Goal: Task Accomplishment & Management: Manage account settings

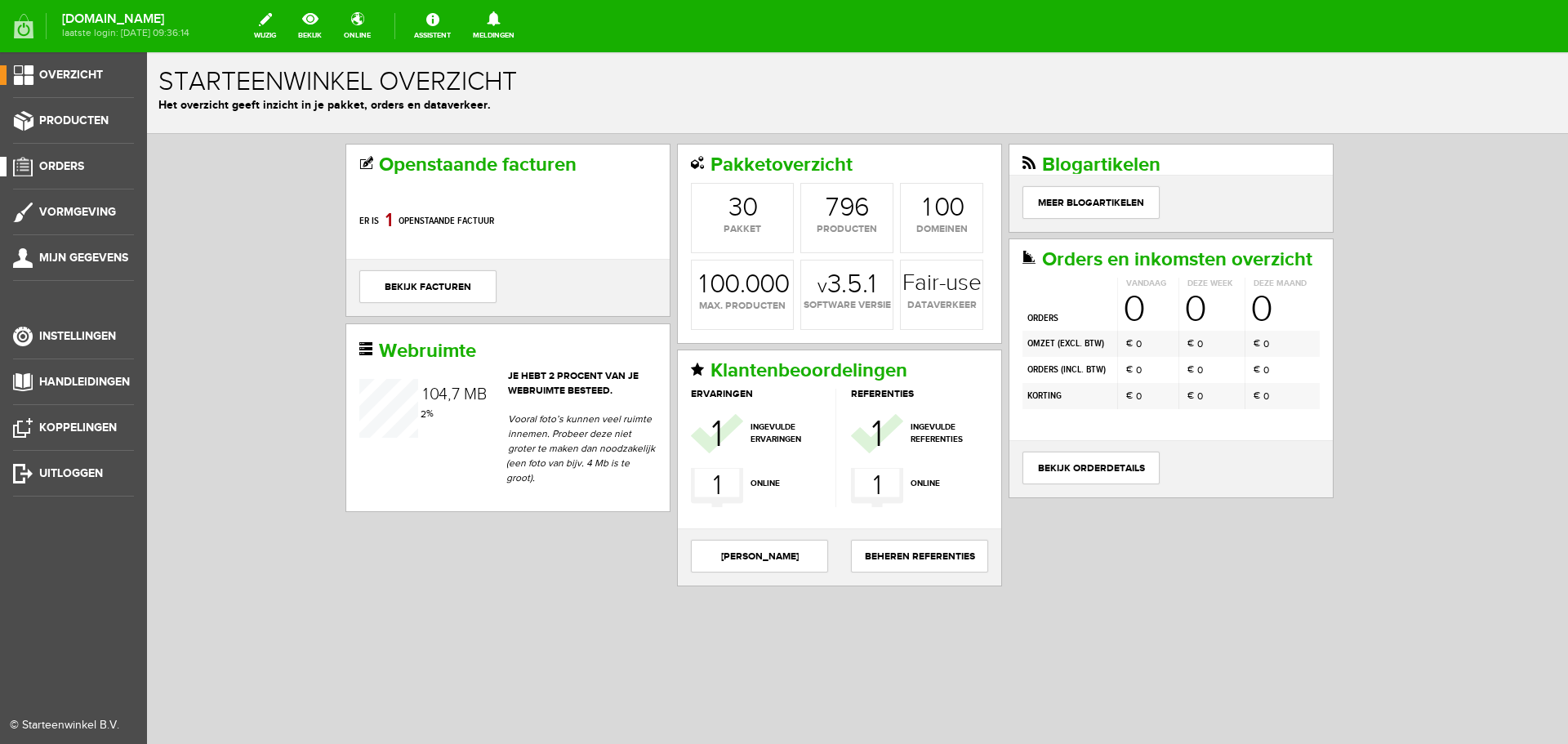
click at [73, 160] on span "Orders" at bounding box center [62, 166] width 45 height 14
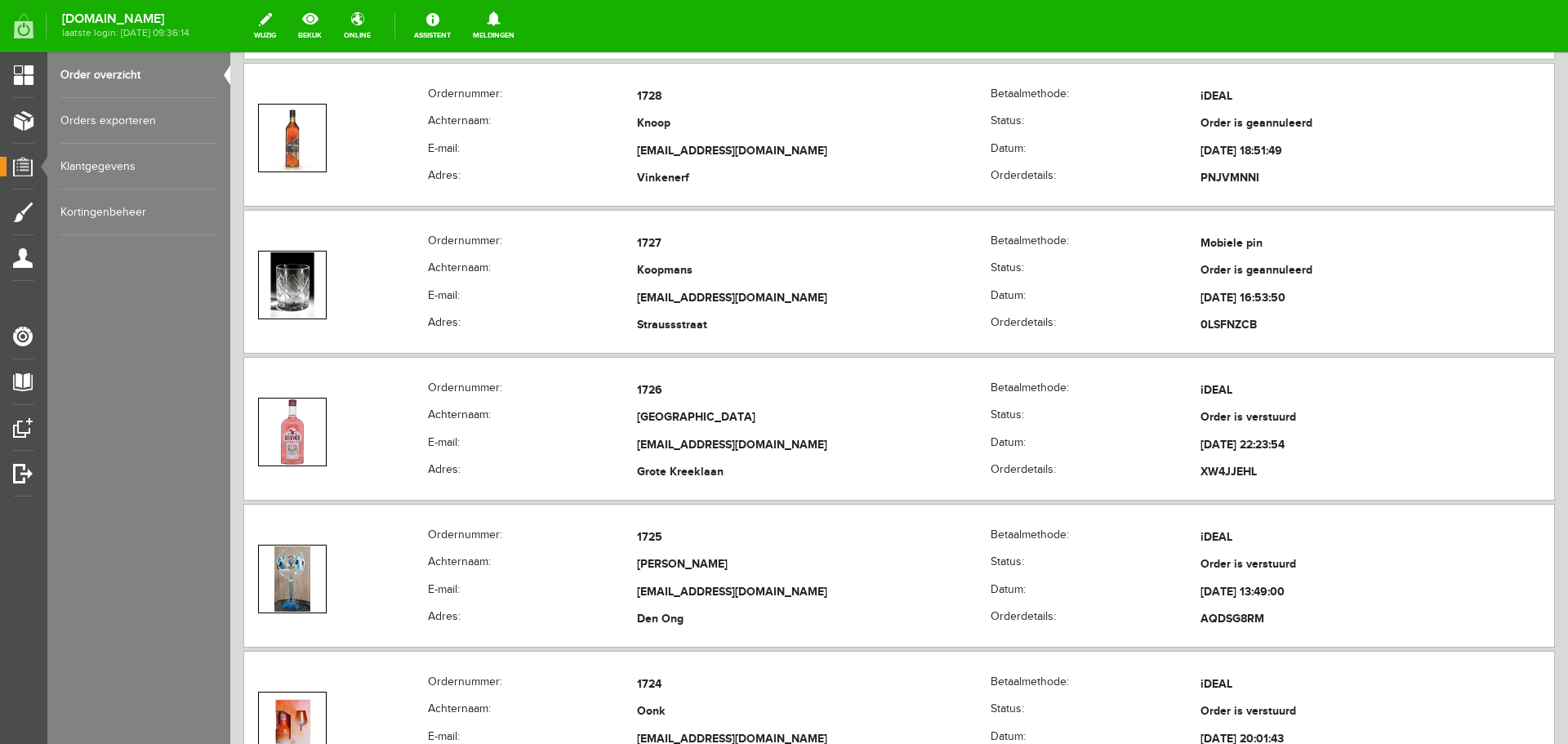
scroll to position [1143, 0]
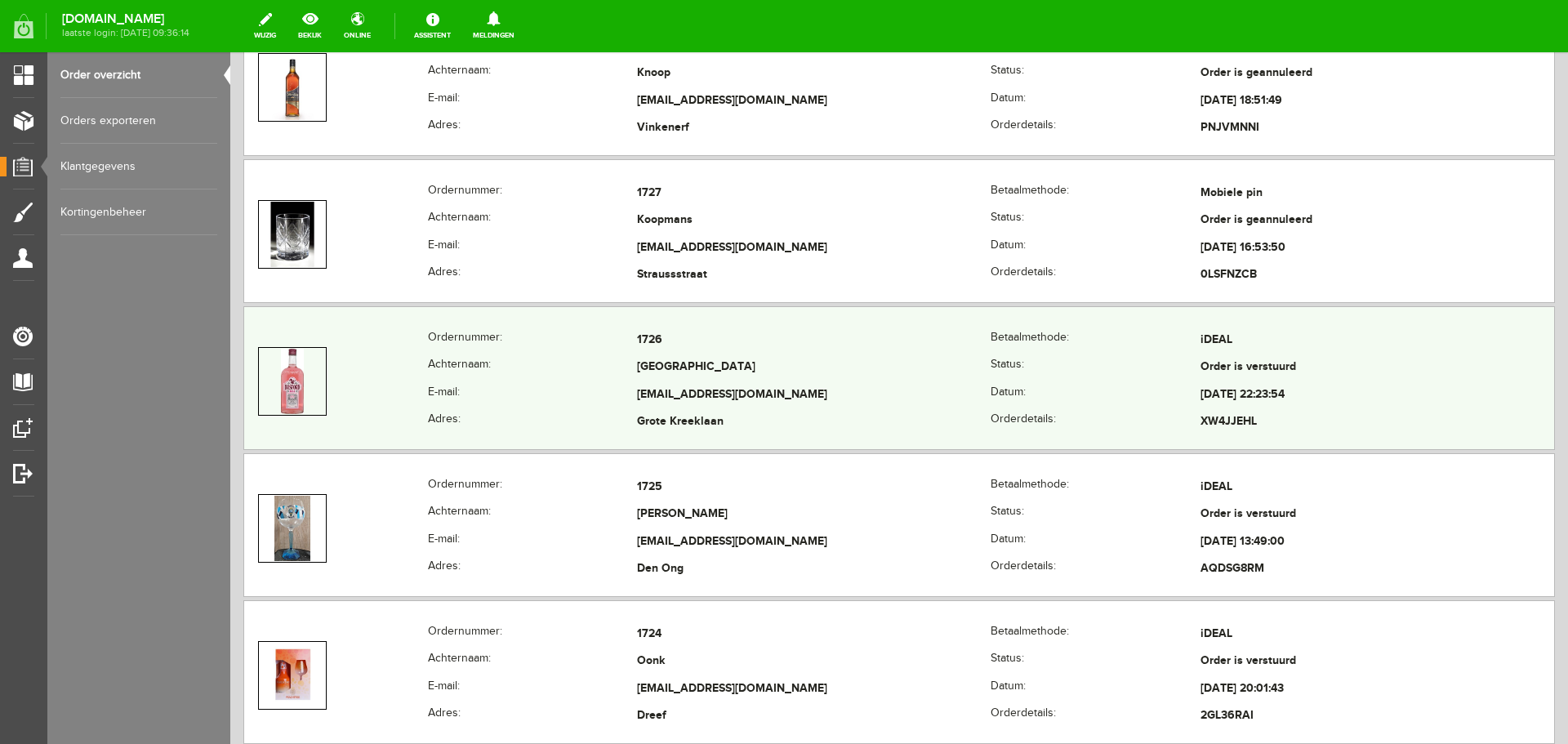
click at [930, 393] on td "[EMAIL_ADDRESS][DOMAIN_NAME]" at bounding box center [814, 395] width 353 height 28
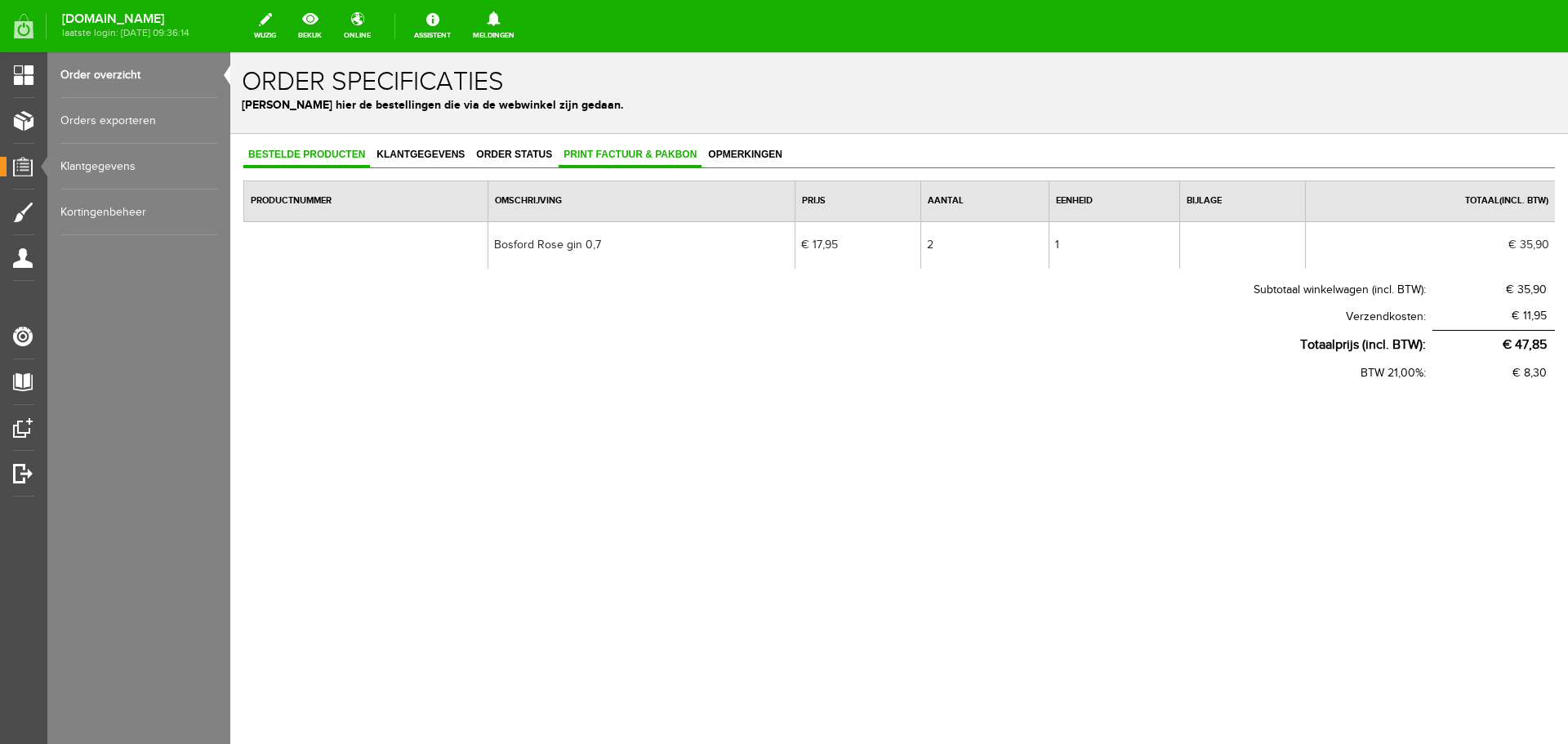
click at [605, 152] on span "Print factuur & pakbon" at bounding box center [630, 154] width 143 height 11
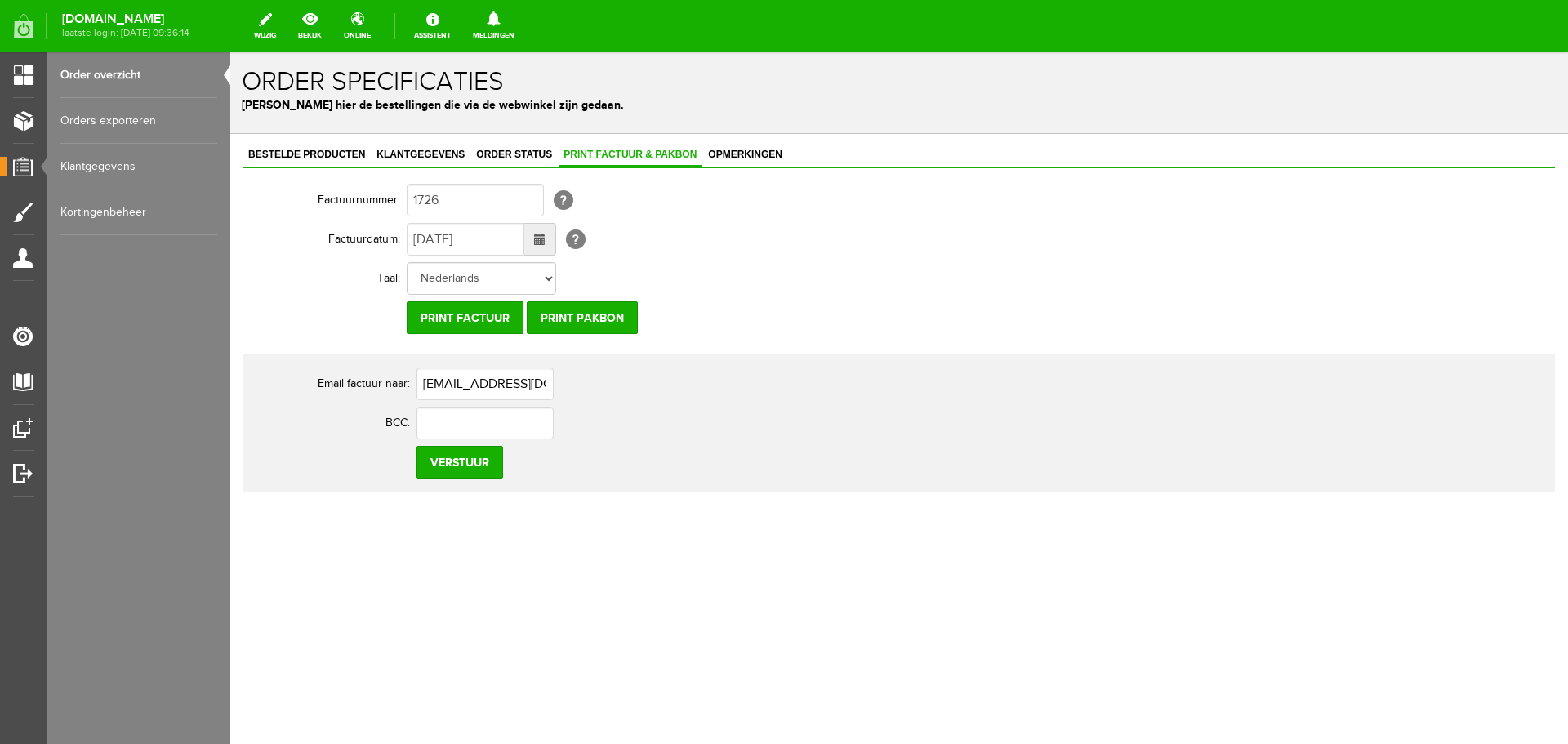
click at [531, 238] on span at bounding box center [540, 239] width 32 height 33
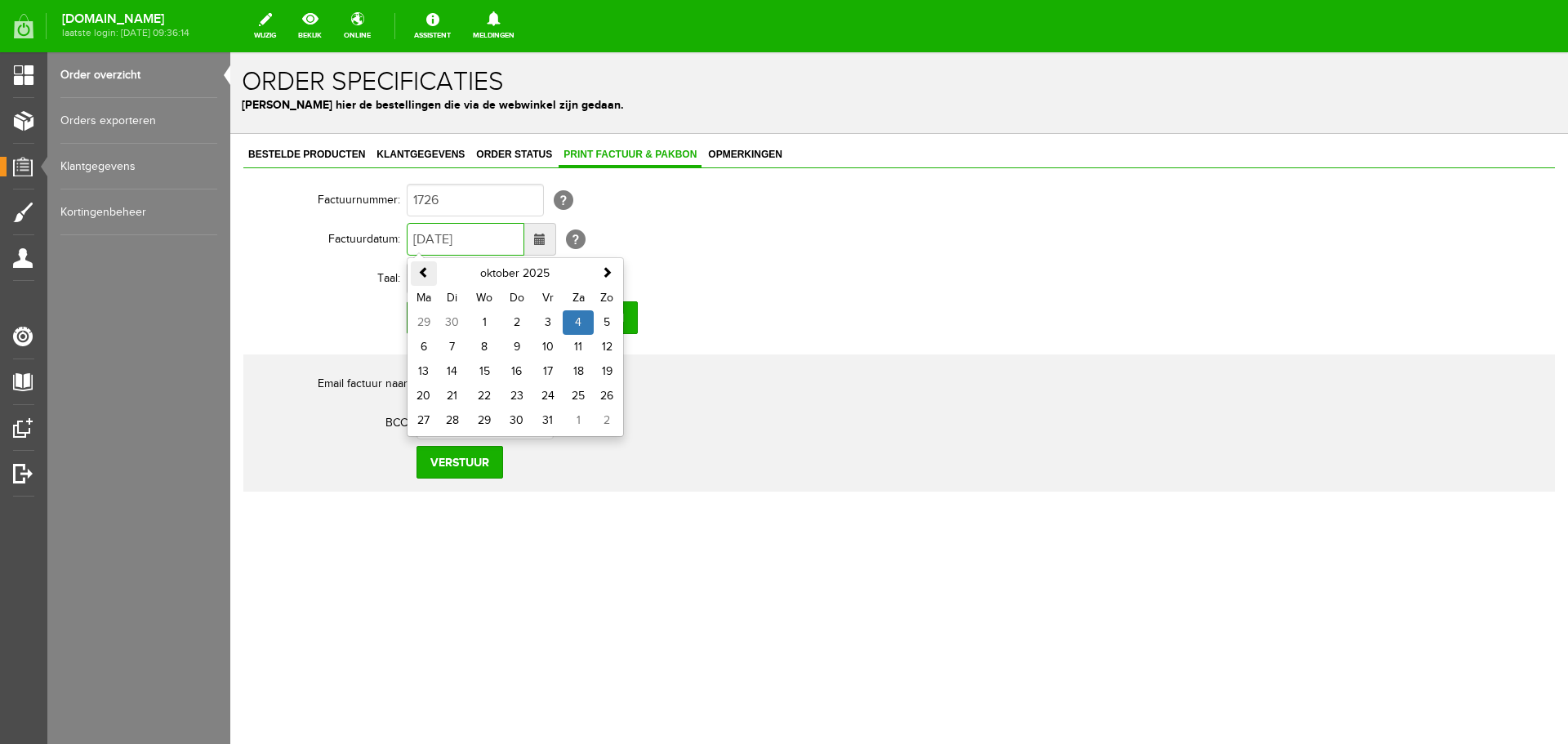
click at [420, 274] on span at bounding box center [424, 271] width 11 height 11
click at [423, 275] on span at bounding box center [424, 271] width 11 height 11
click at [548, 321] on td "1" at bounding box center [548, 322] width 31 height 24
type input "[DATE]"
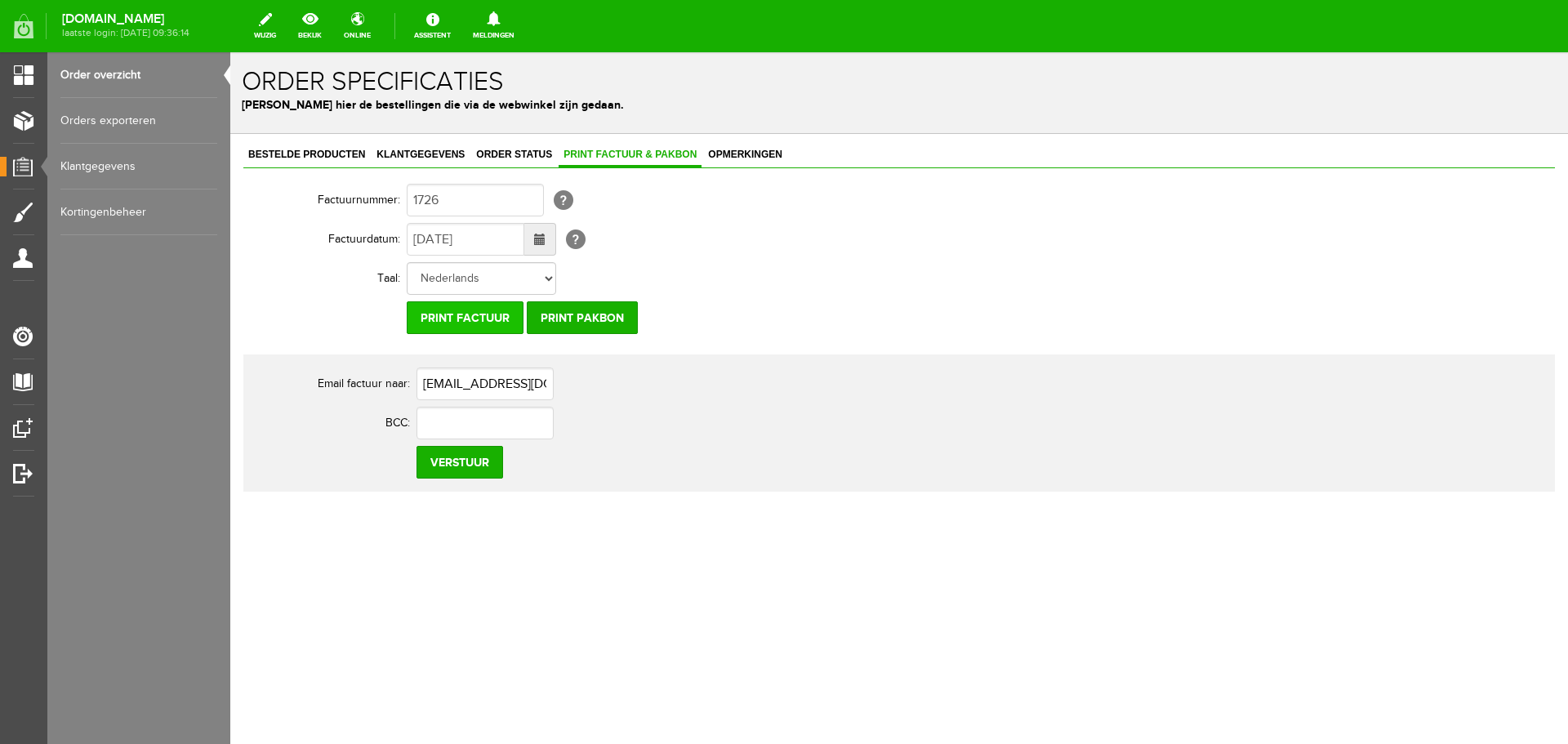
click at [468, 320] on input "Print factuur" at bounding box center [465, 318] width 116 height 33
click at [460, 321] on input "Print factuur" at bounding box center [465, 318] width 116 height 33
click at [491, 160] on span "Order status" at bounding box center [514, 154] width 85 height 11
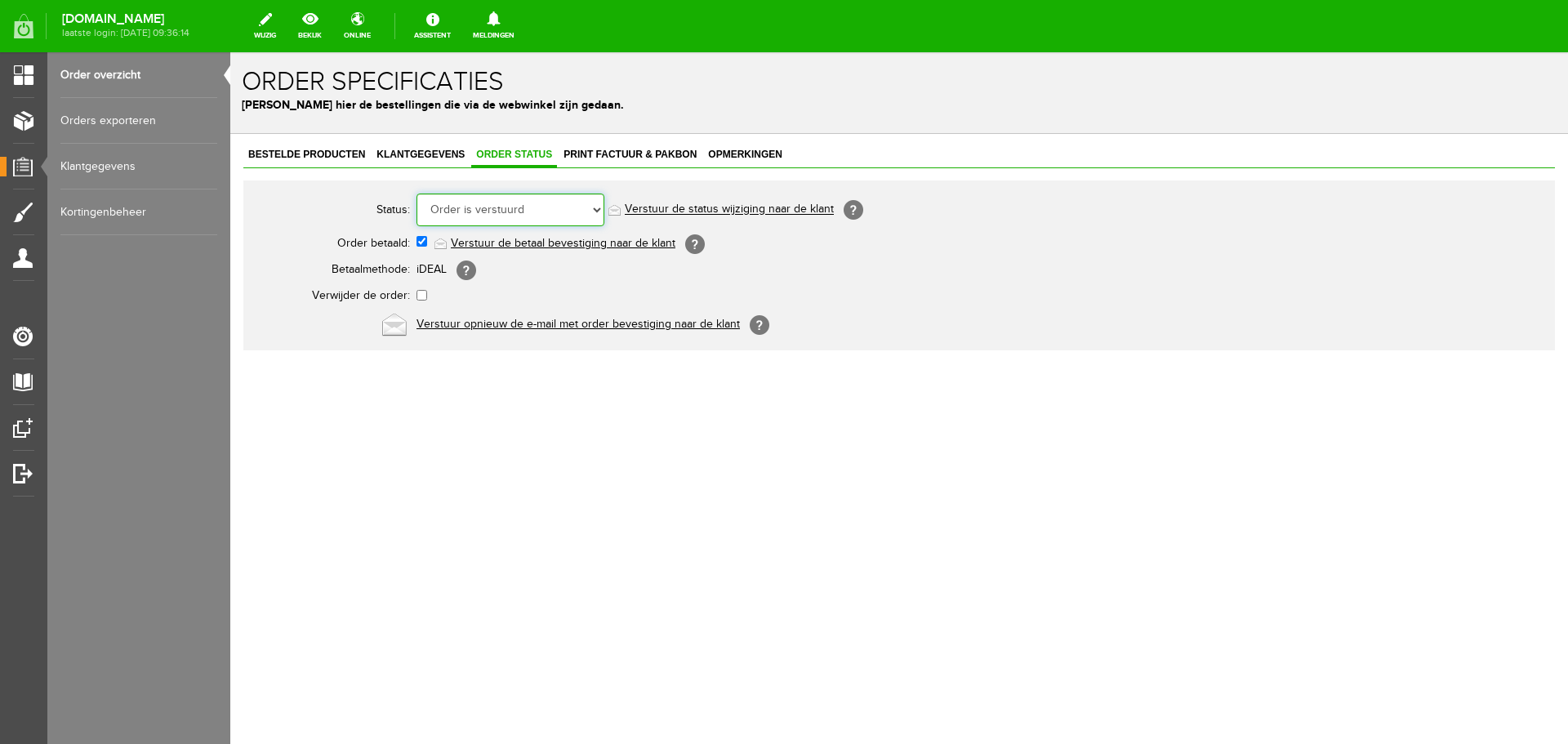
click at [575, 216] on select "Order niet afgerond Nieuw Order in behandeling Wacht op leverancier Wacht op be…" at bounding box center [510, 209] width 188 height 33
select select "6"
click at [416, 194] on select "Order niet afgerond Nieuw Order in behandeling Wacht op leverancier Wacht op be…" at bounding box center [510, 209] width 188 height 33
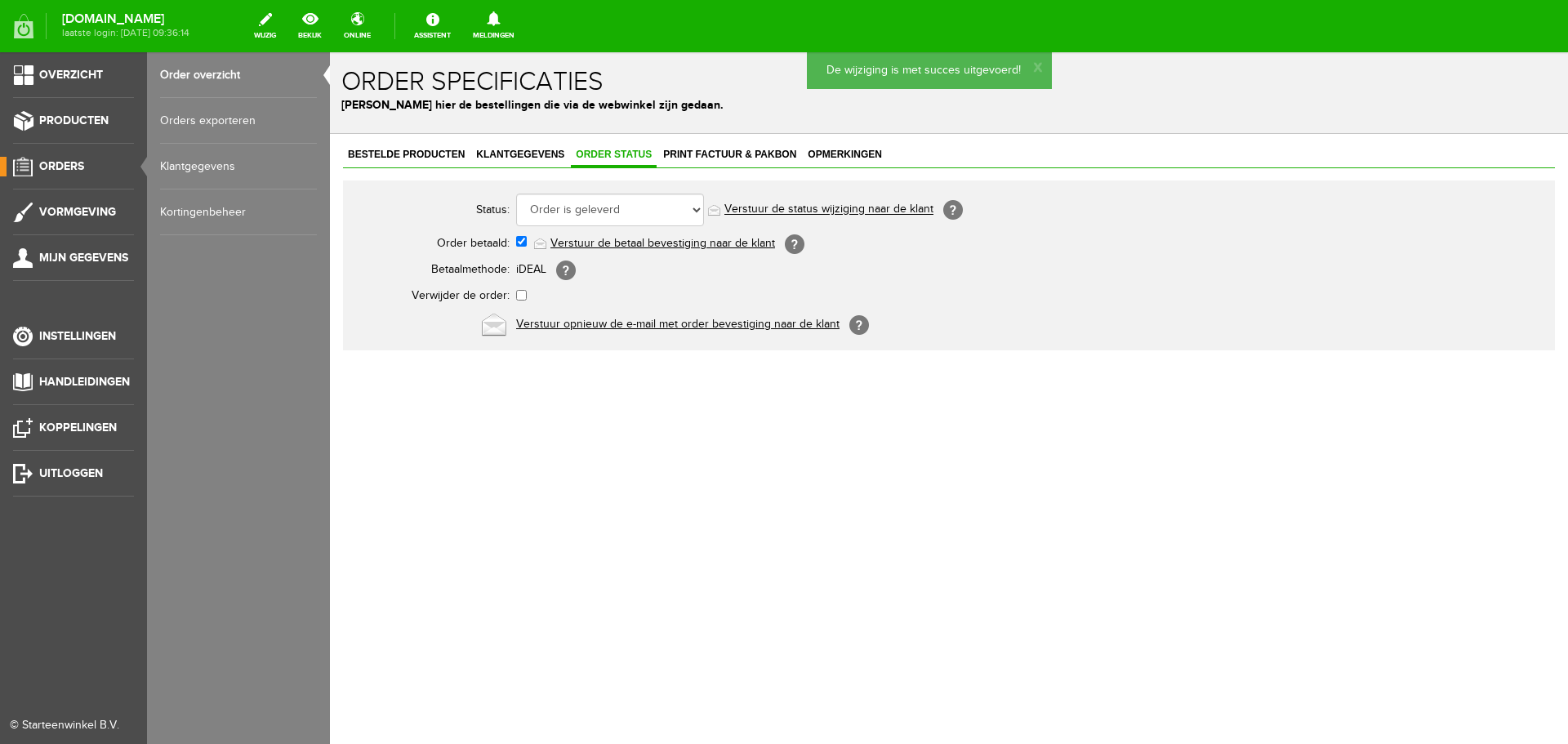
click at [50, 164] on span "Orders" at bounding box center [62, 166] width 45 height 14
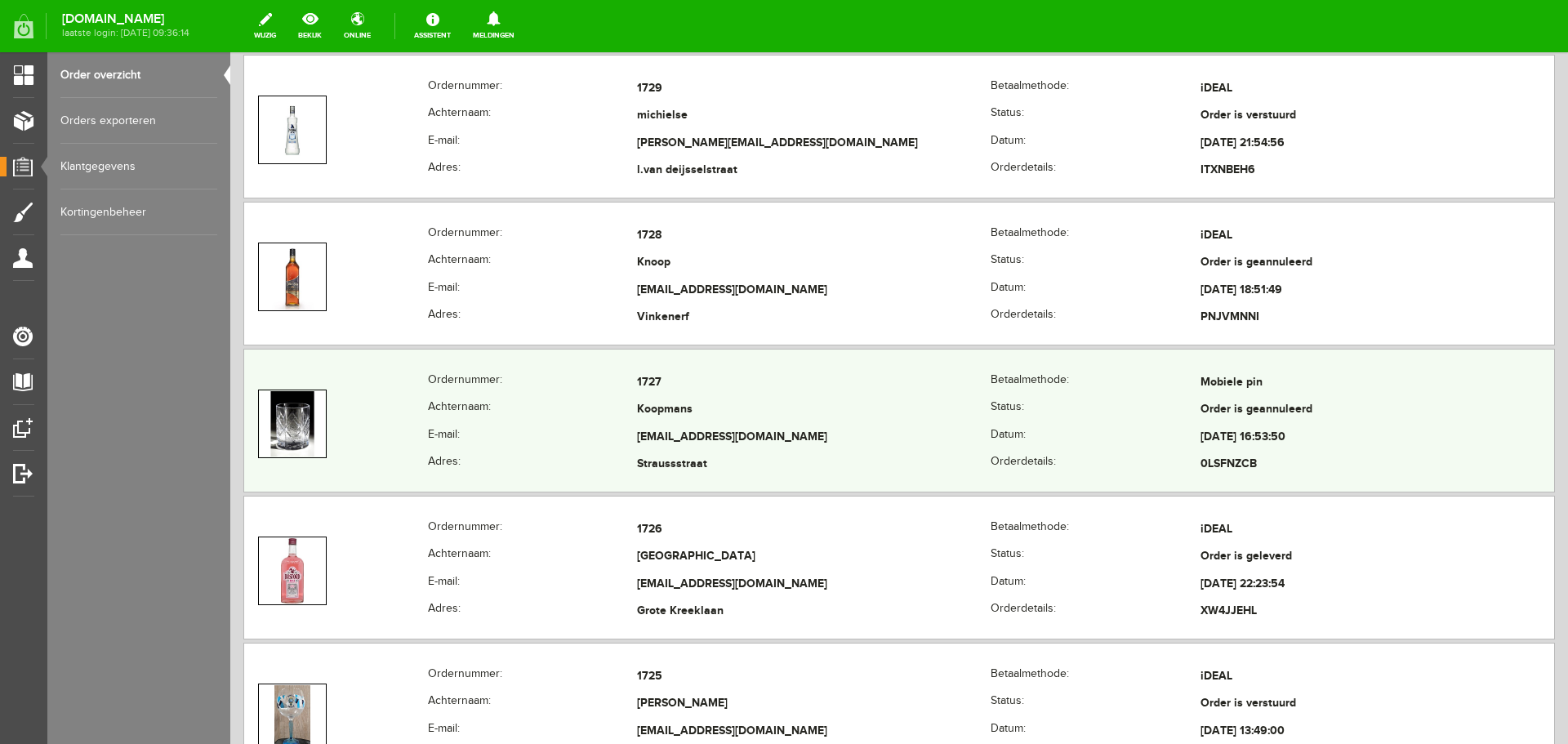
scroll to position [898, 0]
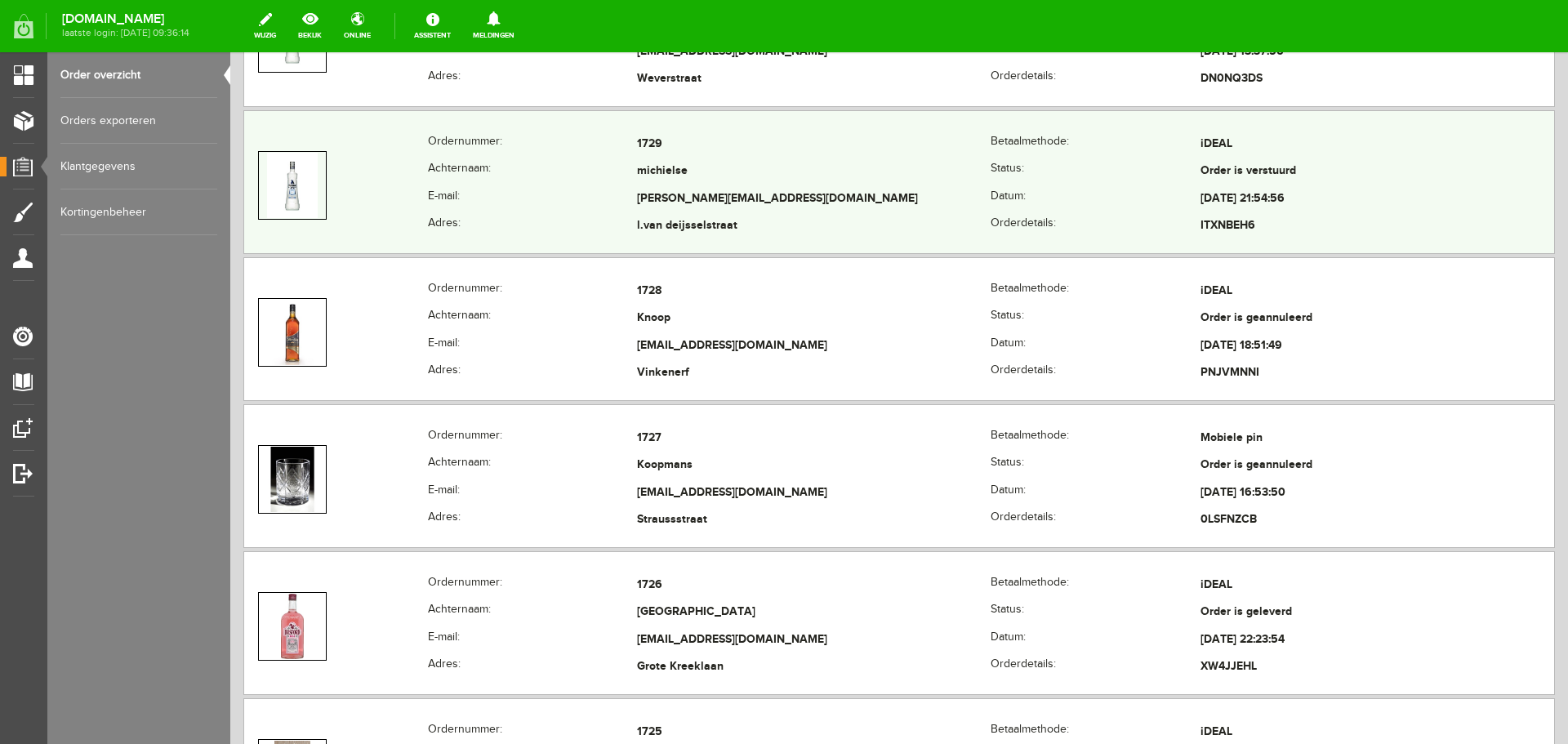
click at [854, 209] on td "[PERSON_NAME][EMAIL_ADDRESS][DOMAIN_NAME]" at bounding box center [814, 199] width 353 height 28
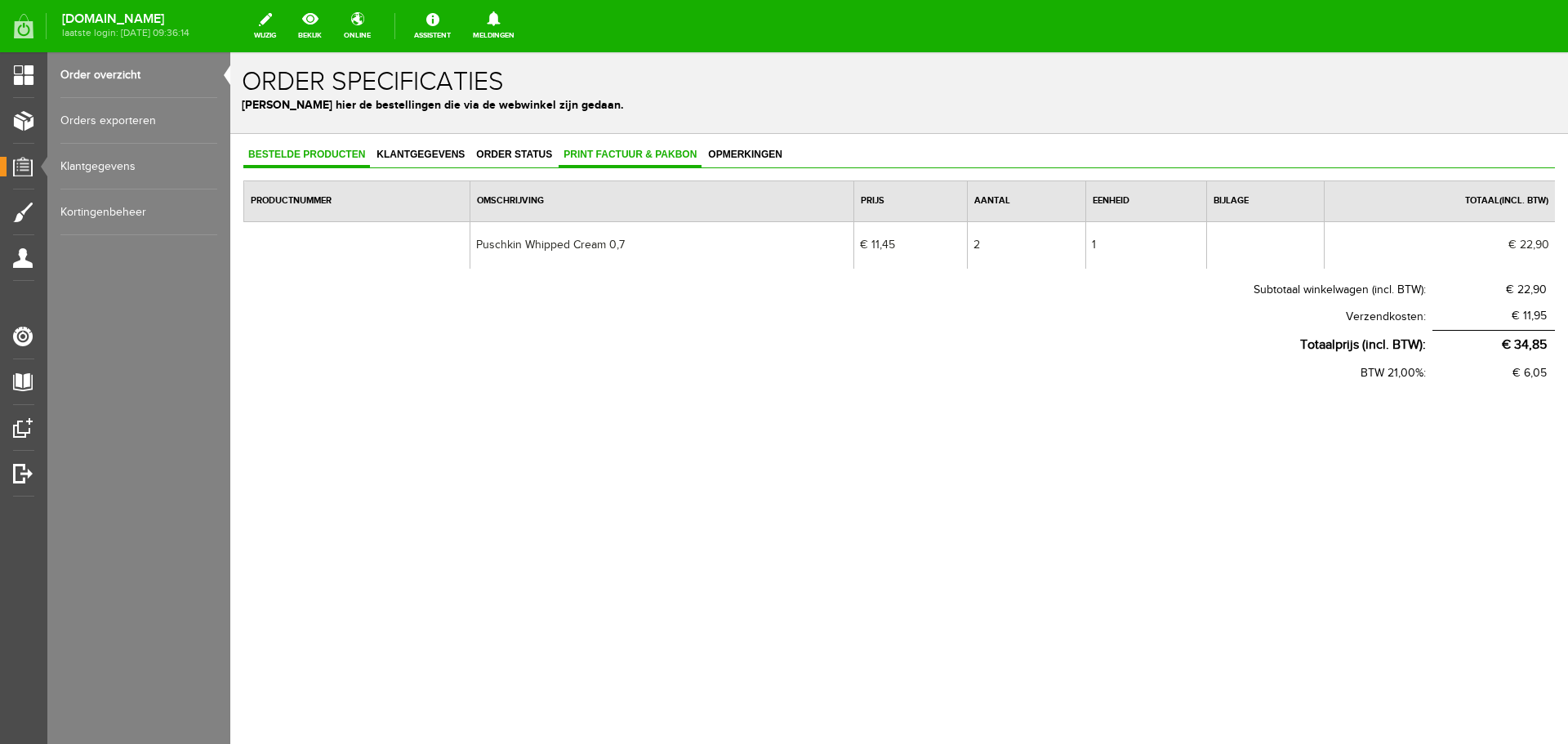
click at [571, 151] on span "Print factuur & pakbon" at bounding box center [630, 154] width 143 height 11
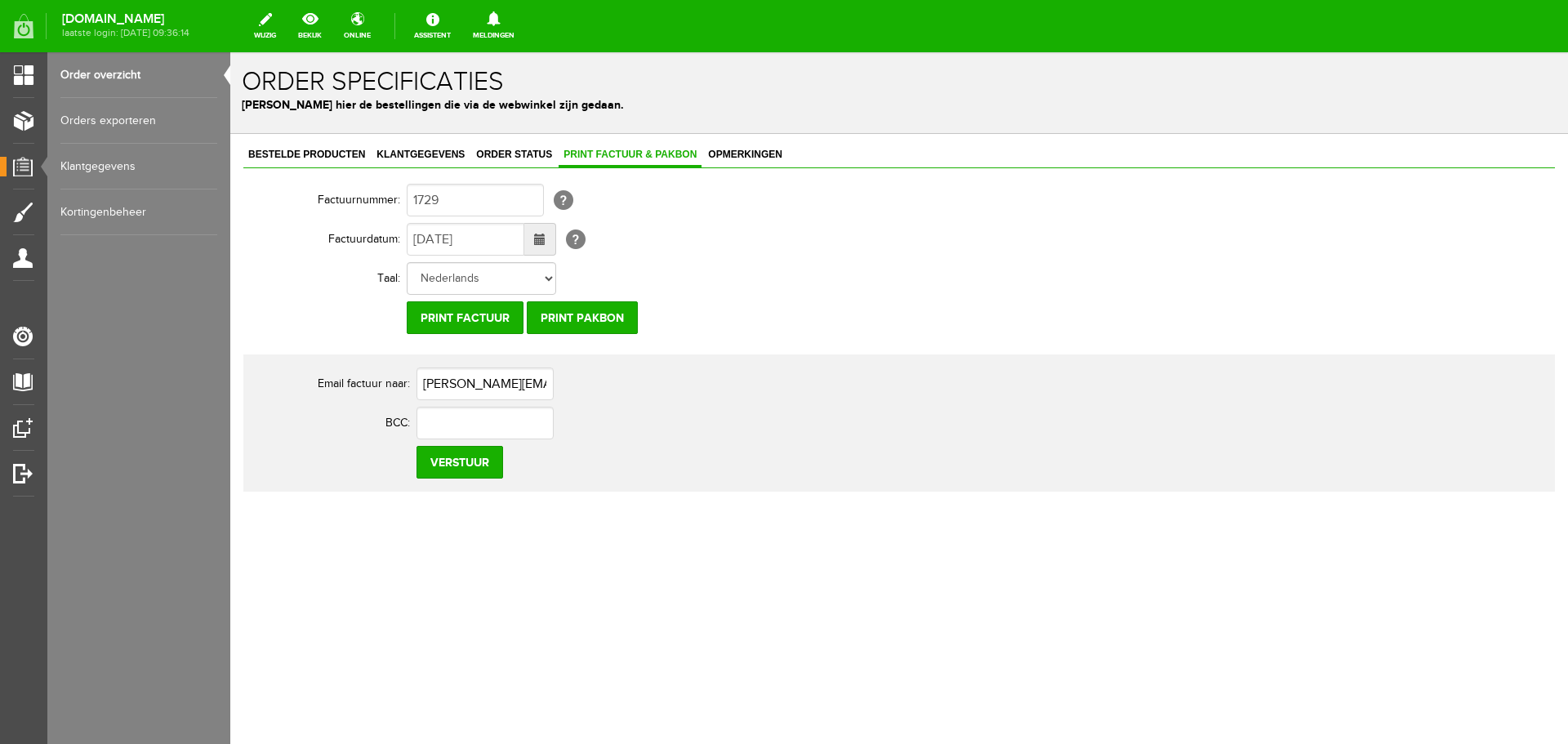
click at [541, 236] on span at bounding box center [540, 240] width 11 height 11
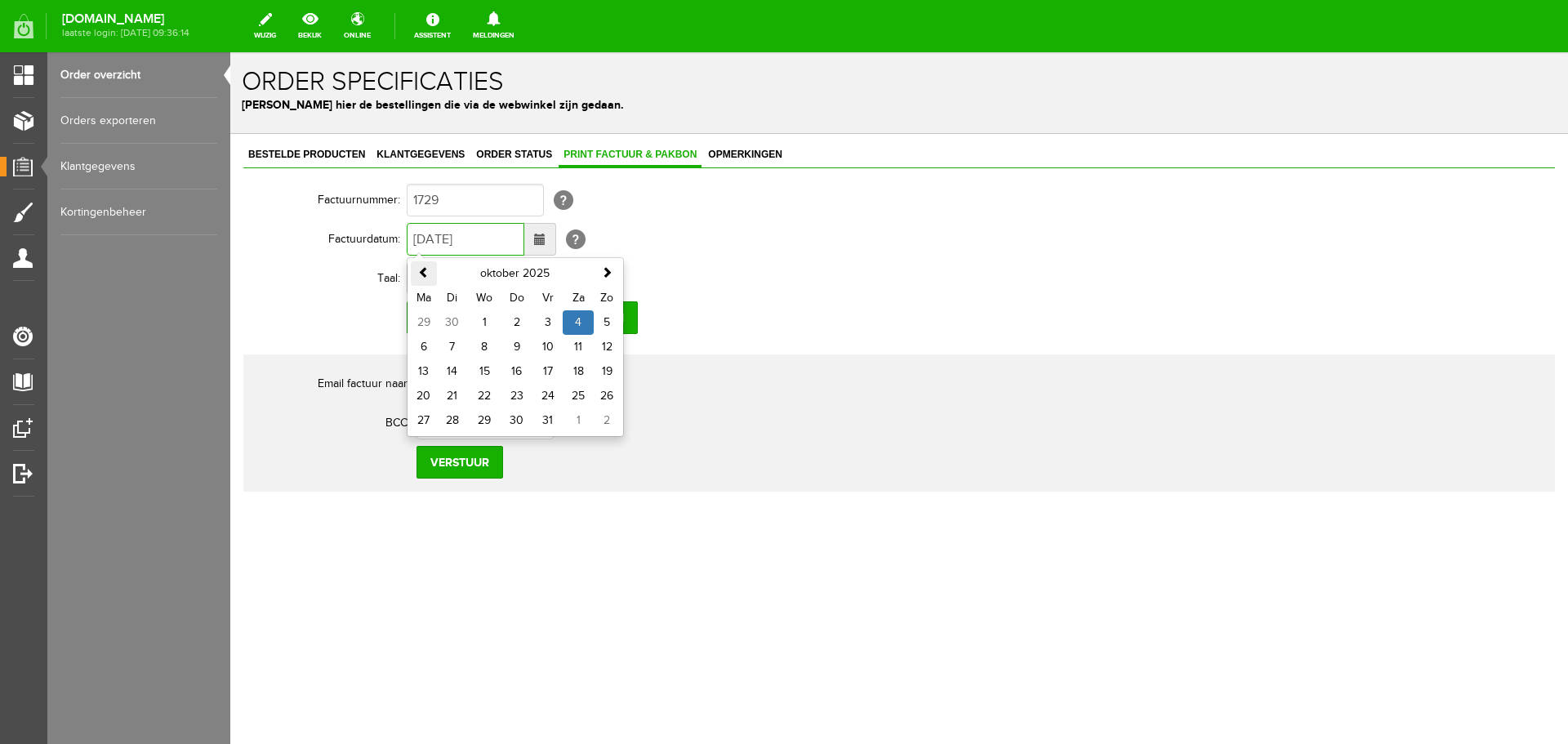
click at [427, 272] on span at bounding box center [424, 271] width 11 height 11
click at [425, 263] on th at bounding box center [424, 273] width 26 height 24
click at [576, 368] on td "16" at bounding box center [578, 372] width 31 height 24
type input "[DATE]"
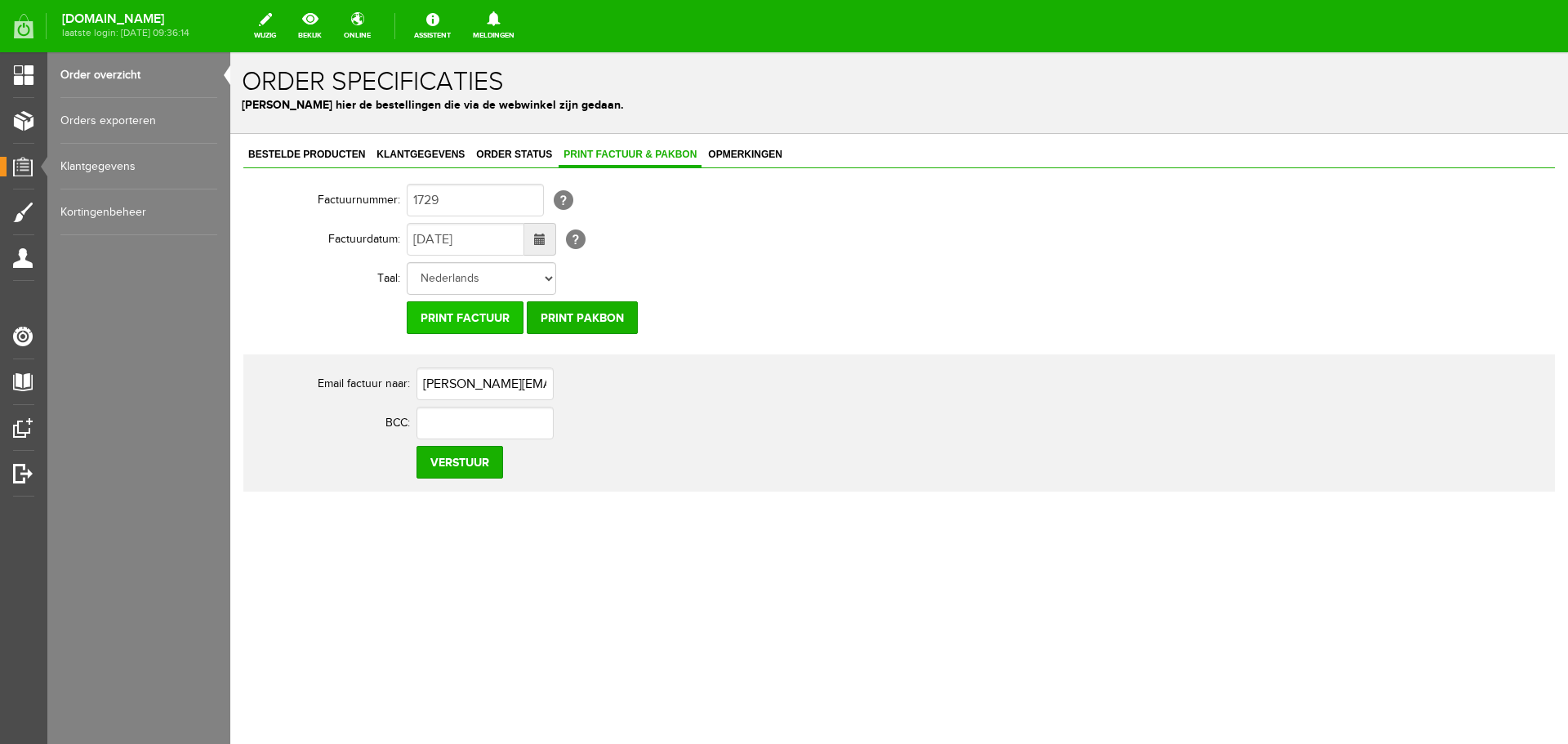
click at [461, 319] on input "Print factuur" at bounding box center [465, 318] width 116 height 33
click at [555, 160] on span "Order status" at bounding box center [514, 154] width 85 height 11
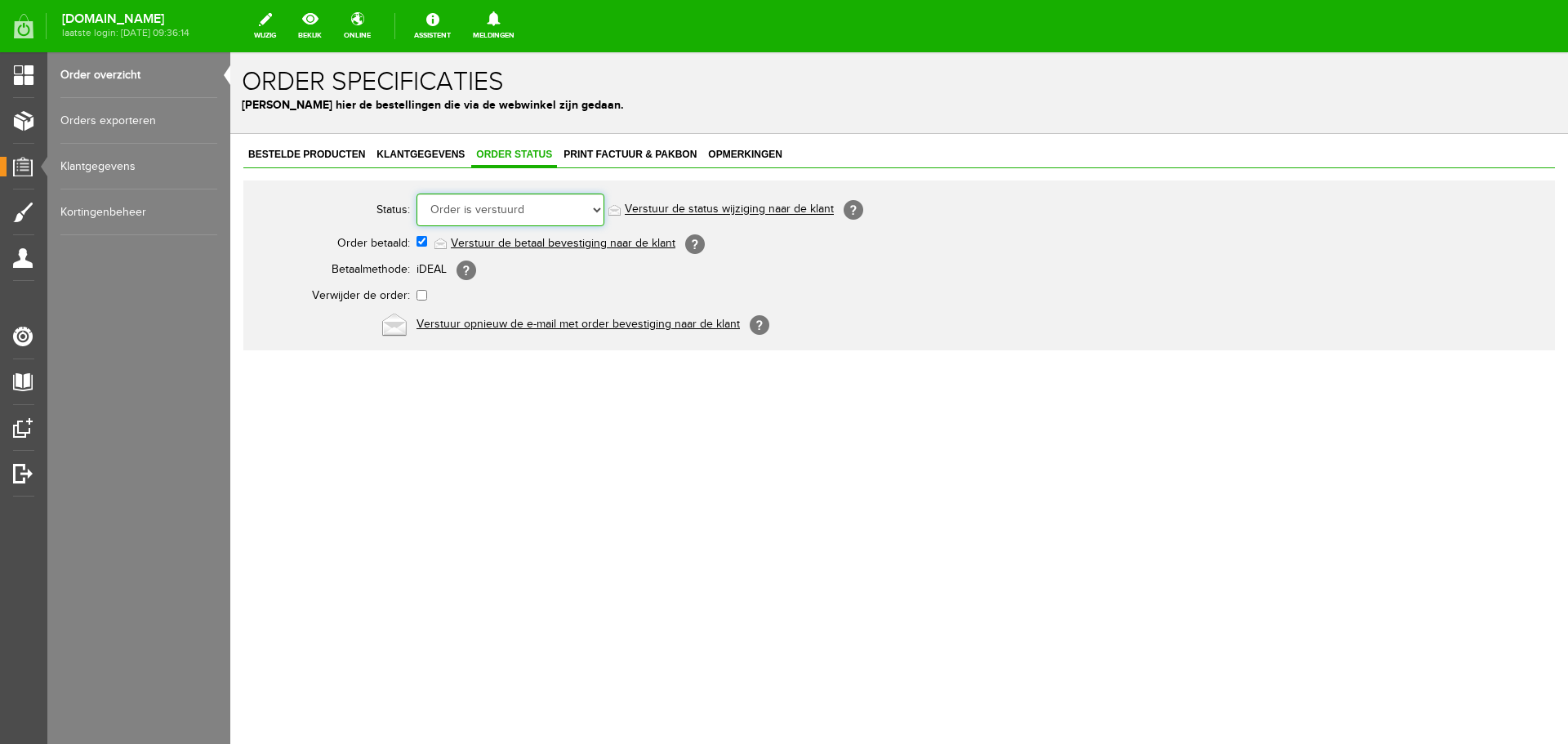
click at [592, 213] on select "Order niet afgerond Nieuw Order in behandeling Wacht op leverancier Wacht op be…" at bounding box center [510, 209] width 188 height 33
select select "6"
click at [416, 194] on select "Order niet afgerond Nieuw Order in behandeling Wacht op leverancier Wacht op be…" at bounding box center [510, 209] width 188 height 33
click at [112, 76] on link "Order overzicht" at bounding box center [138, 75] width 157 height 46
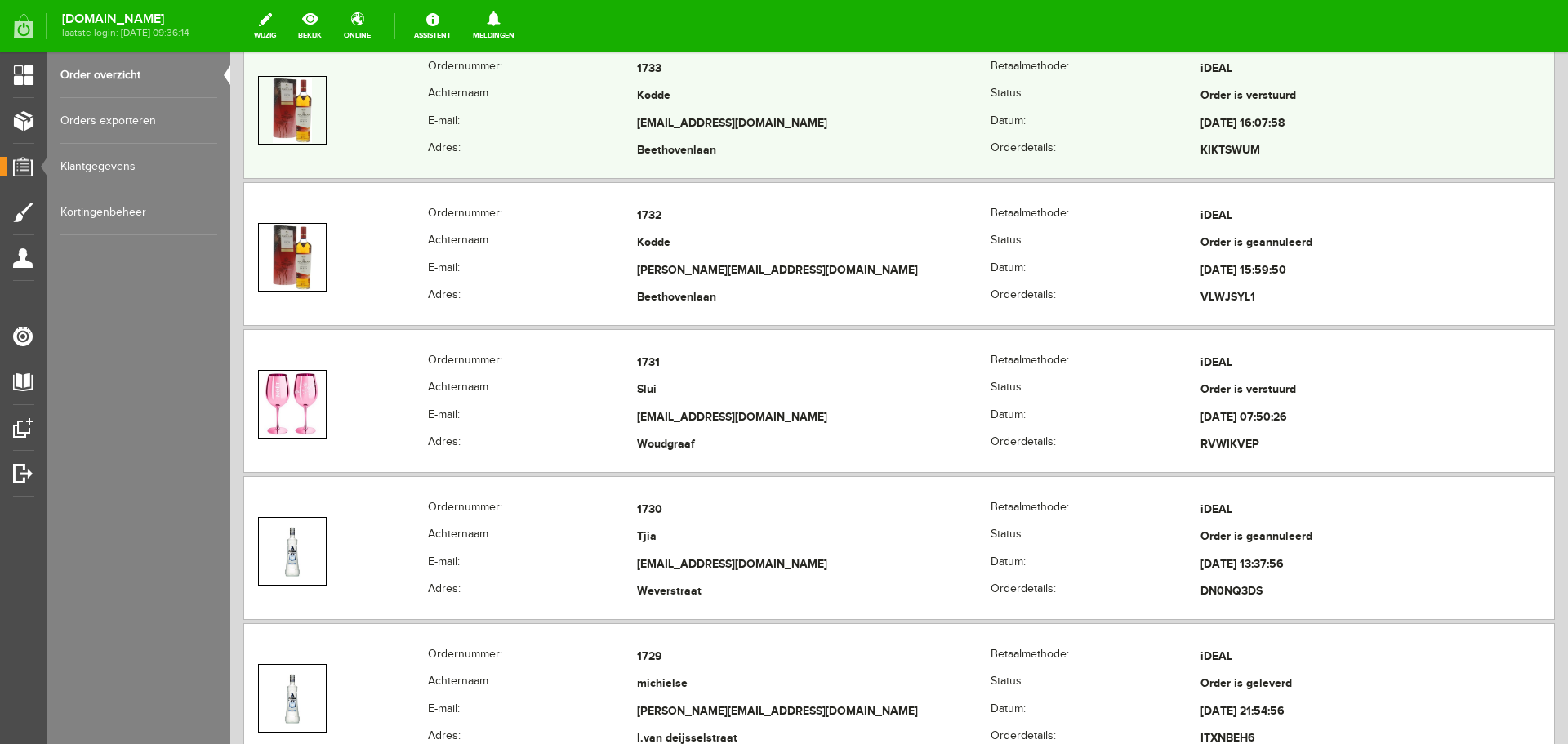
scroll to position [409, 0]
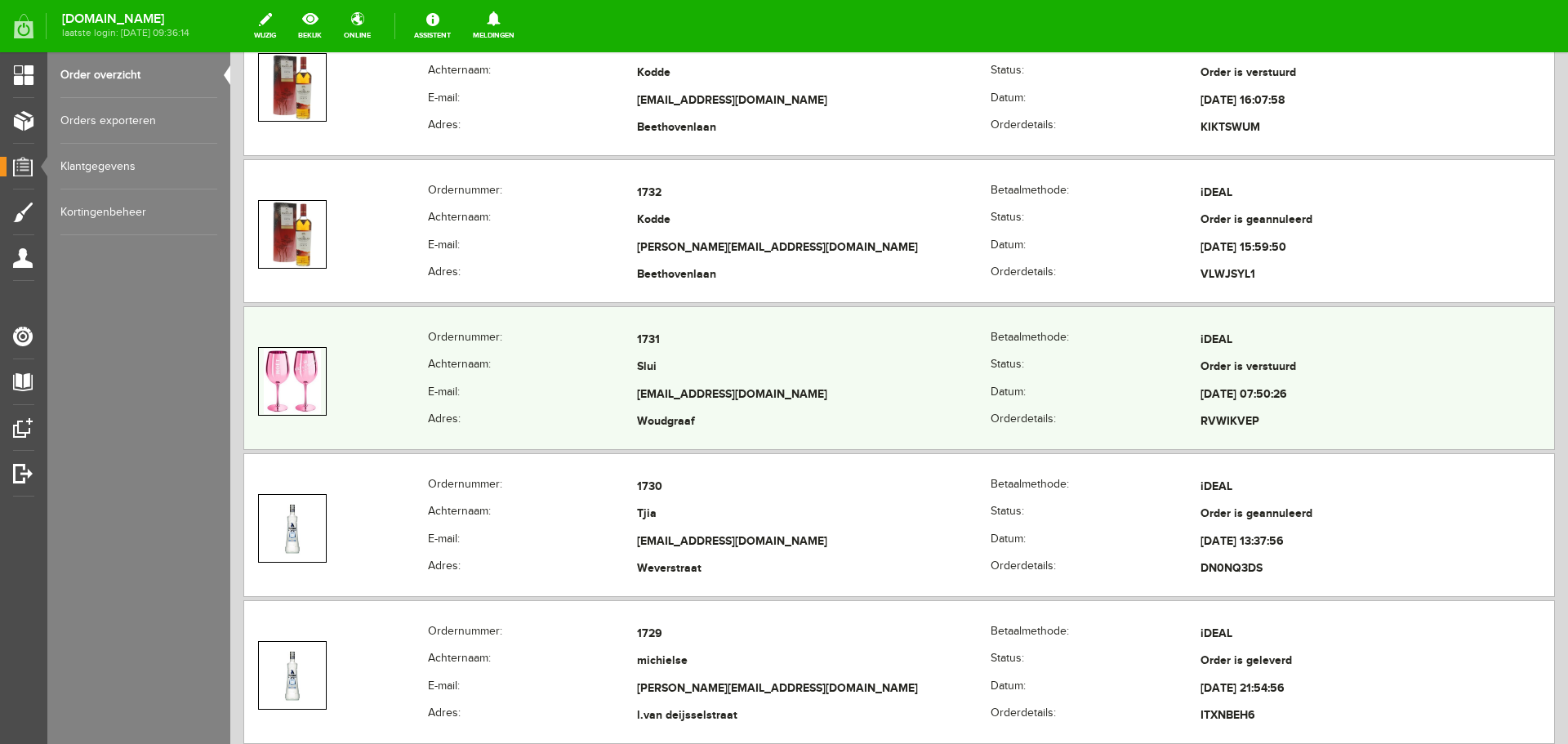
click at [796, 419] on td "Woudgraaf" at bounding box center [814, 424] width 353 height 28
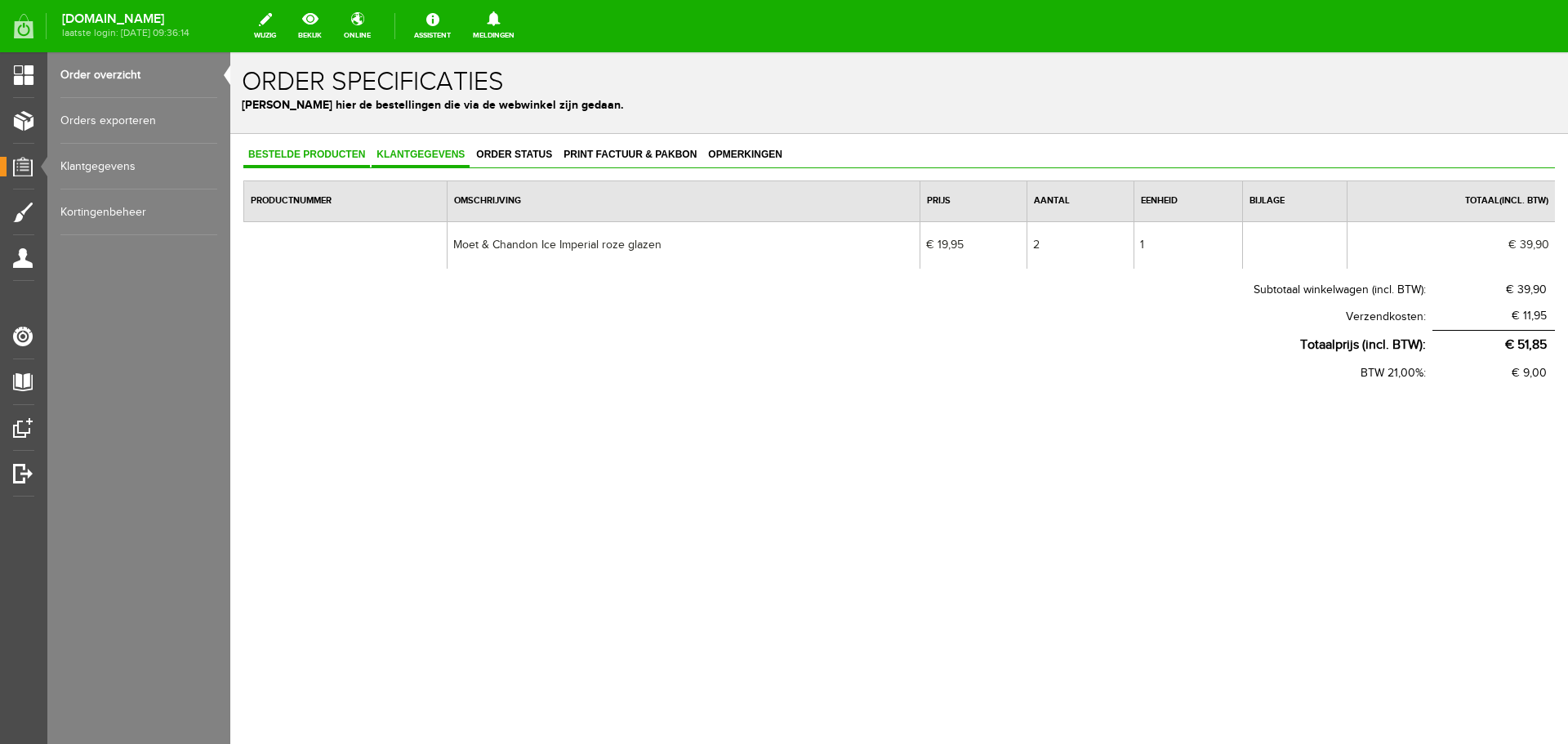
click at [421, 154] on span "Klantgegevens" at bounding box center [421, 154] width 98 height 11
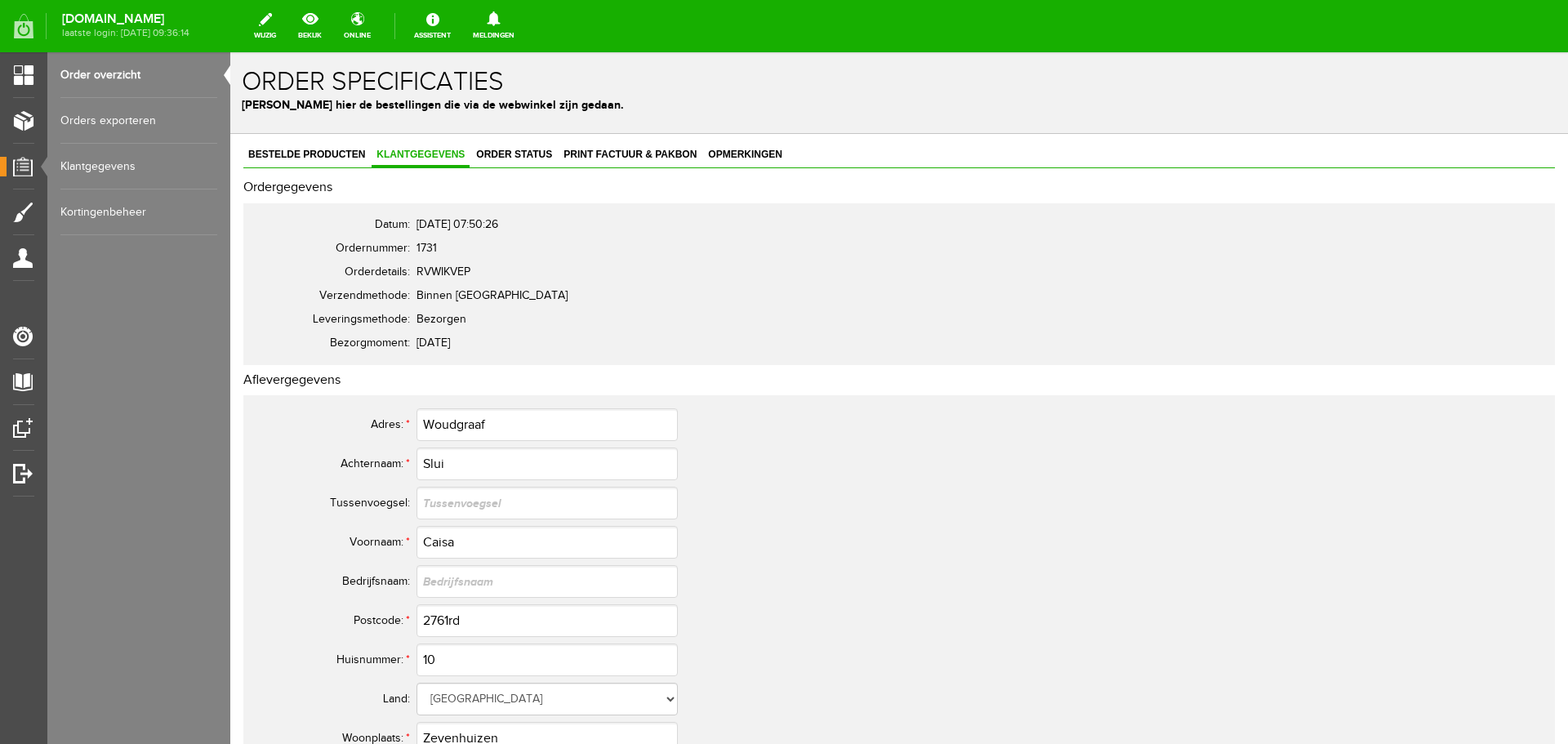
click at [160, 70] on link "Order overzicht" at bounding box center [138, 75] width 157 height 46
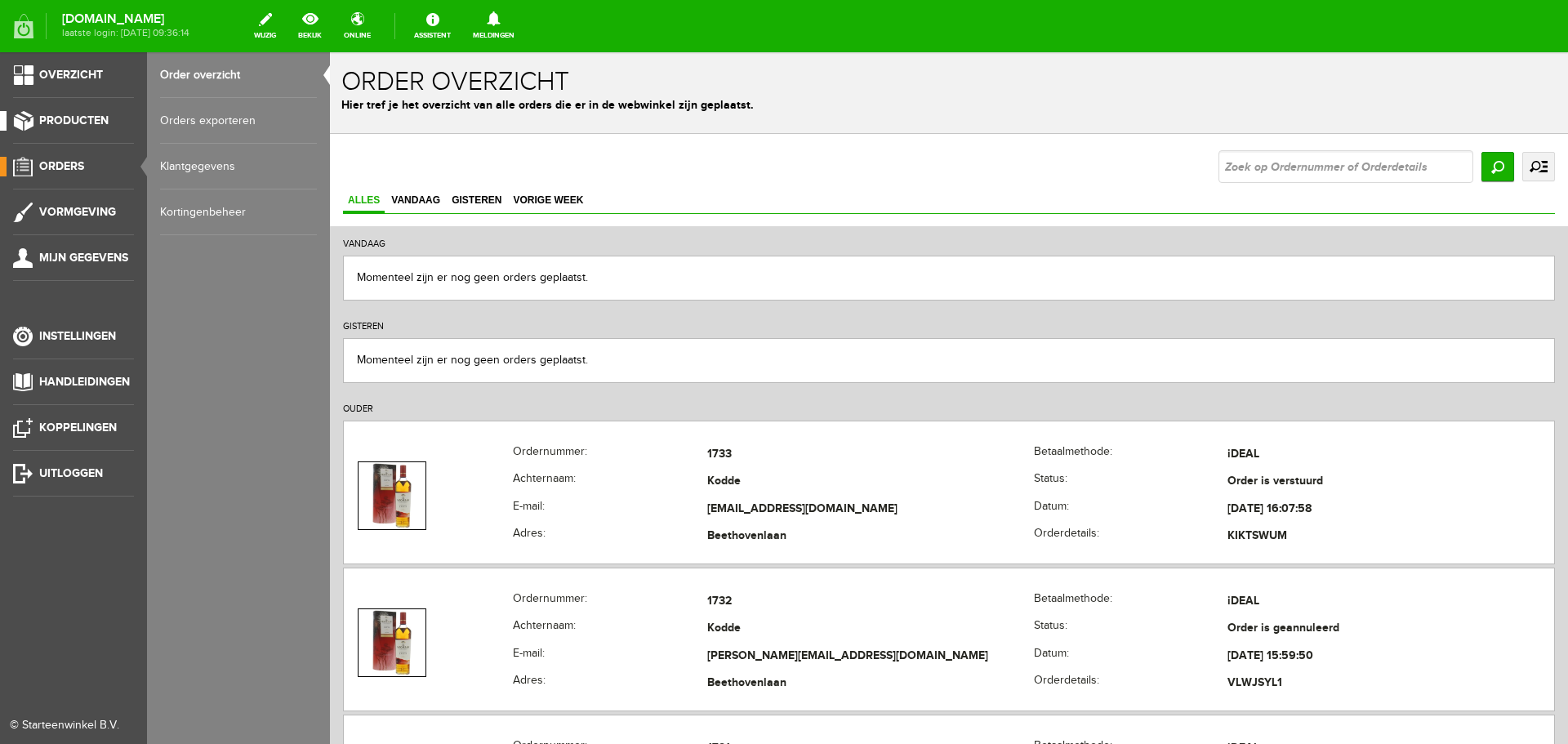
click at [66, 122] on span "Producten" at bounding box center [74, 120] width 70 height 14
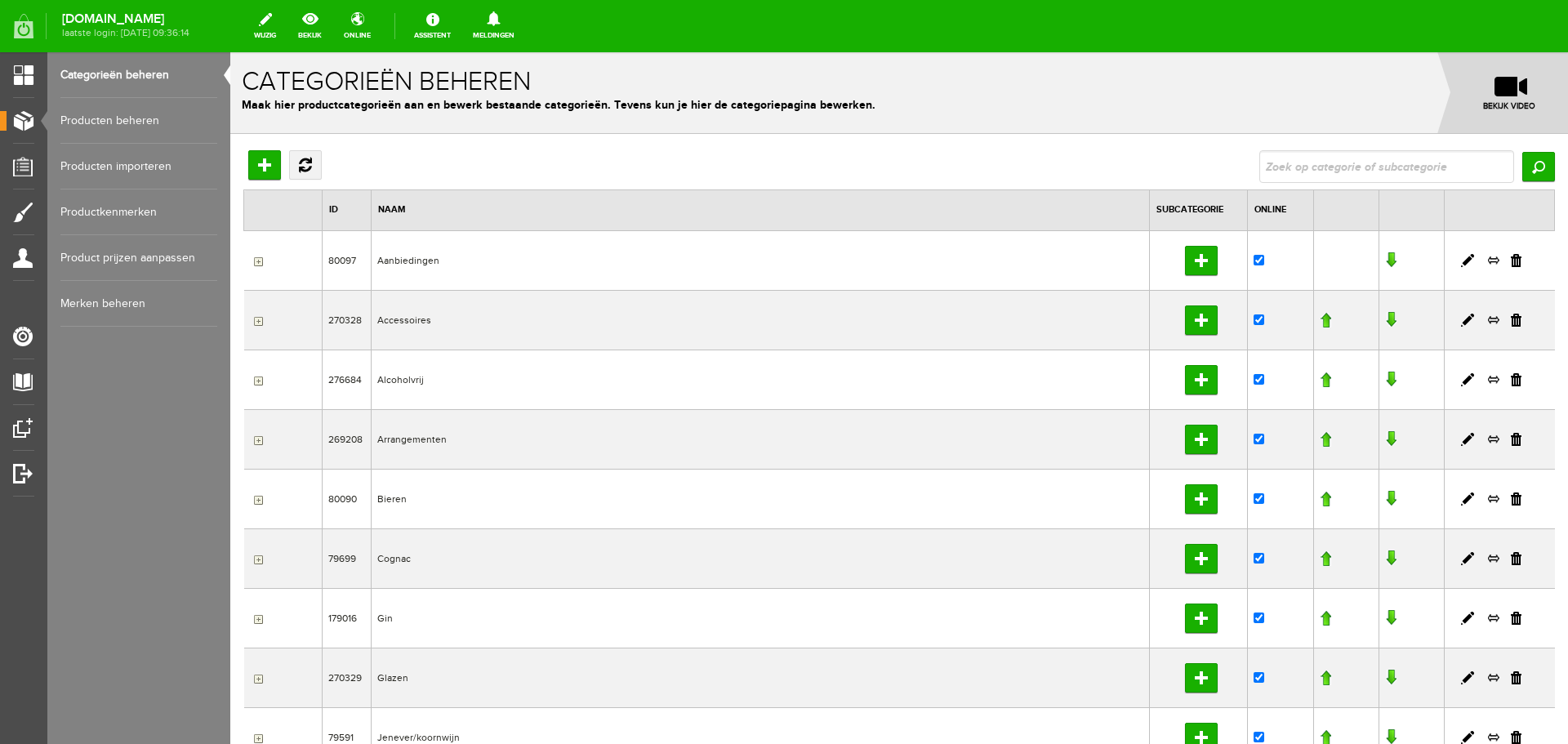
click at [147, 70] on link "Categorieën beheren" at bounding box center [138, 75] width 157 height 46
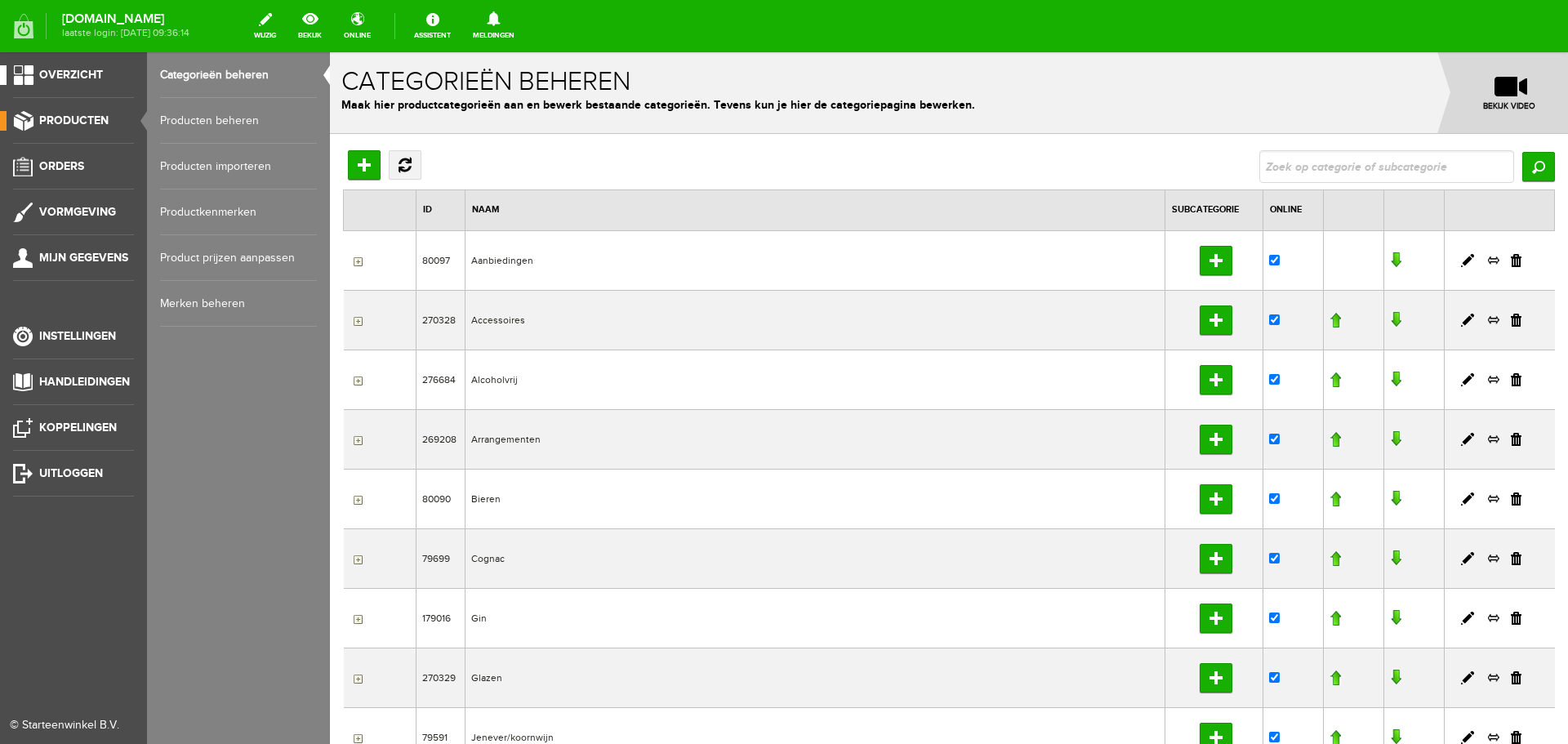
click at [85, 72] on span "Overzicht" at bounding box center [71, 74] width 64 height 14
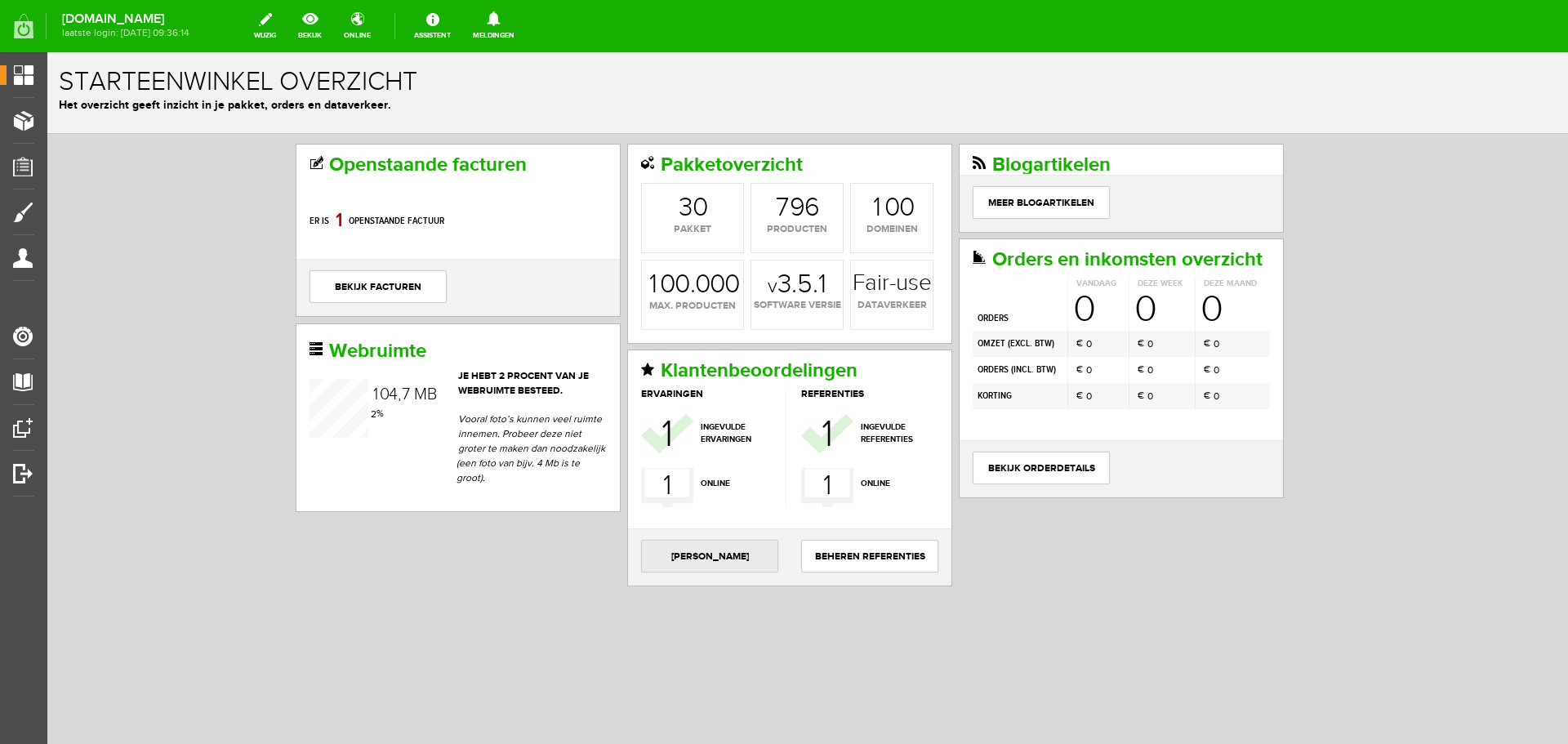
click at [722, 566] on link "[PERSON_NAME]" at bounding box center [710, 556] width 137 height 33
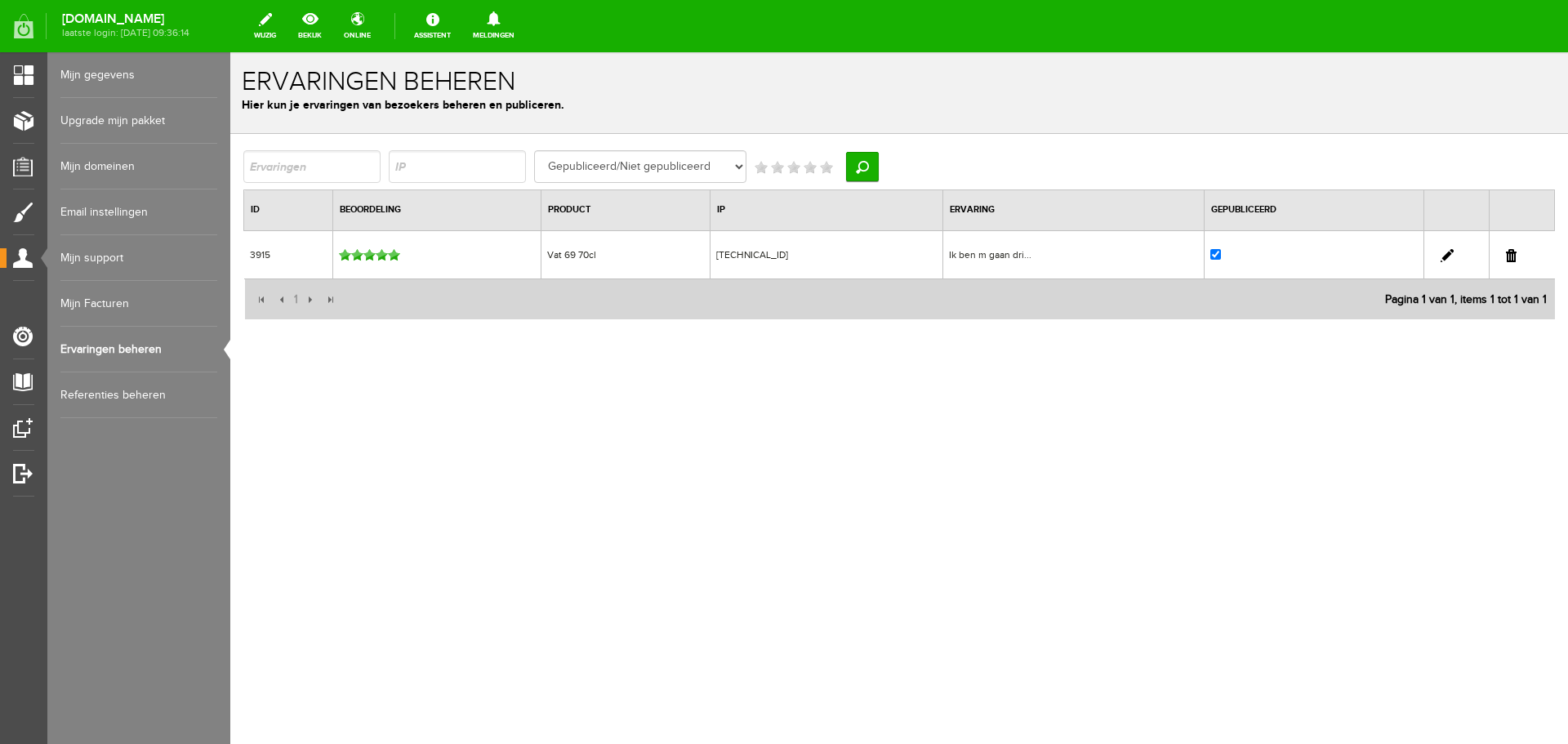
click at [999, 252] on div "Ik ben m gaan dri..." at bounding box center [1074, 255] width 250 height 15
click at [747, 166] on select "Gepubliceerd/Niet gepubliceerd Gepubliceerd Niet gepubliceerd" at bounding box center [641, 166] width 212 height 33
click at [747, 168] on select "Gepubliceerd/Niet gepubliceerd Gepubliceerd Niet gepubliceerd" at bounding box center [641, 166] width 212 height 33
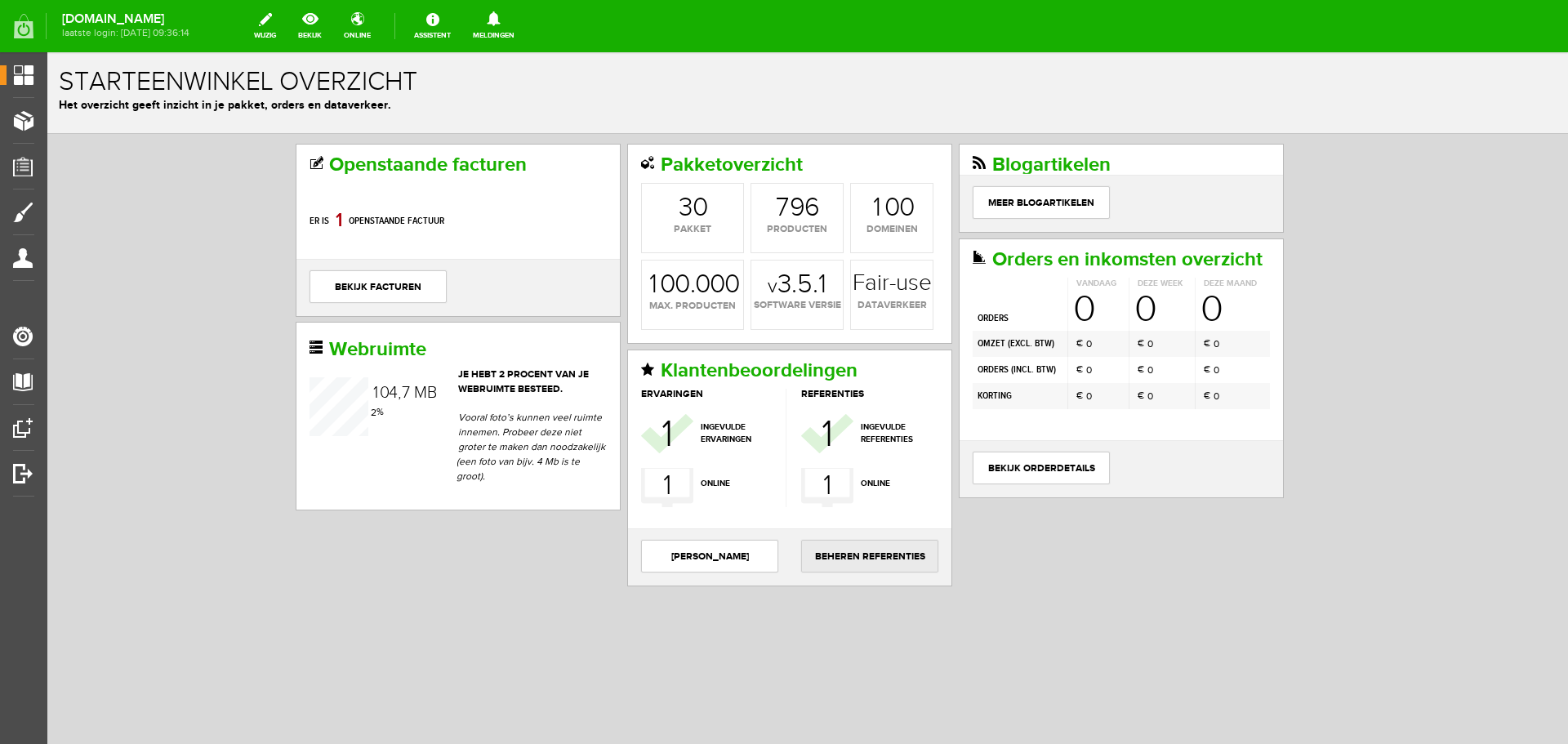
click at [862, 563] on link "Beheren Referenties" at bounding box center [870, 556] width 137 height 33
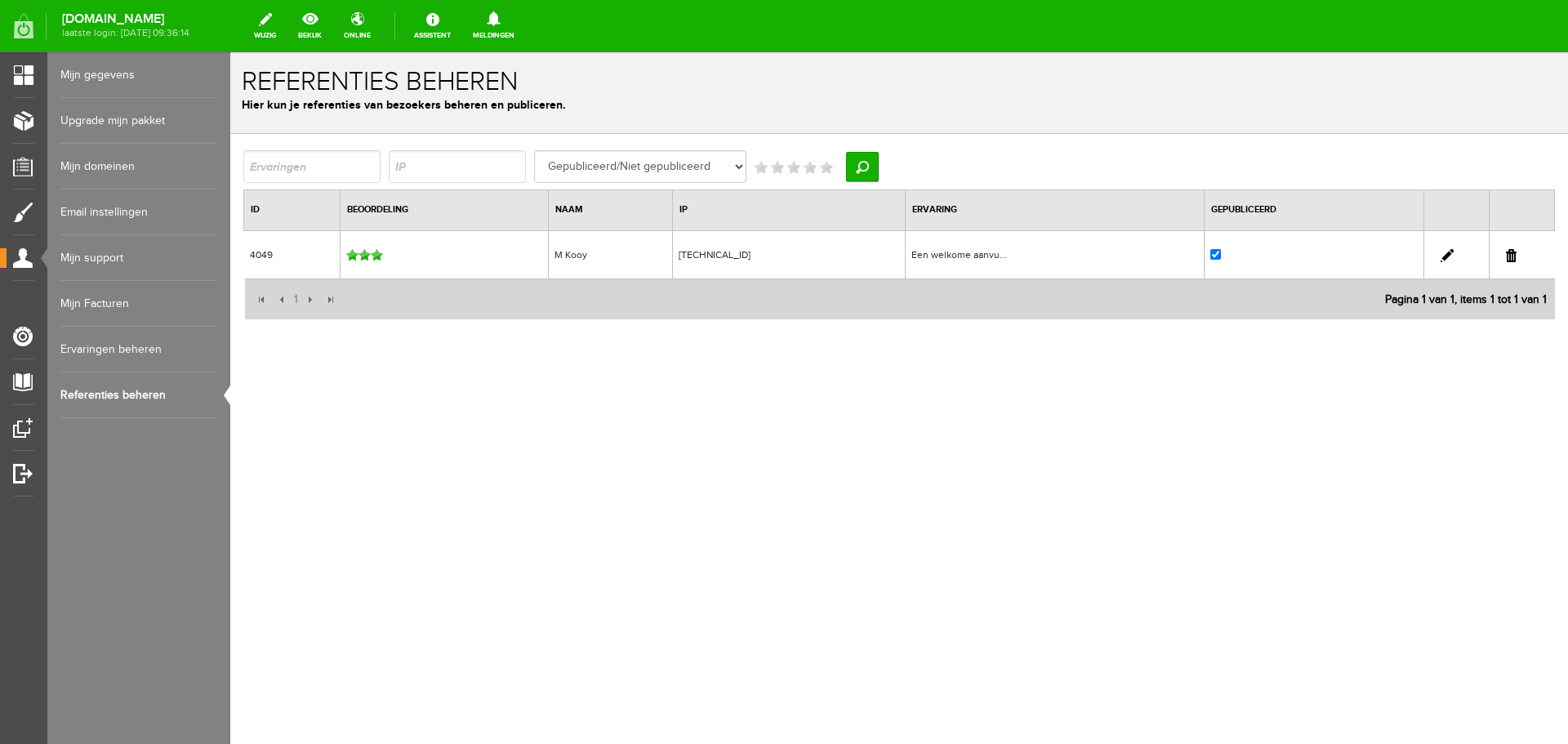
drag, startPoint x: 961, startPoint y: 243, endPoint x: 955, endPoint y: 254, distance: 12.5
click at [955, 254] on td "Een welkome aanvu..." at bounding box center [1055, 254] width 299 height 48
